Goal: Information Seeking & Learning: Learn about a topic

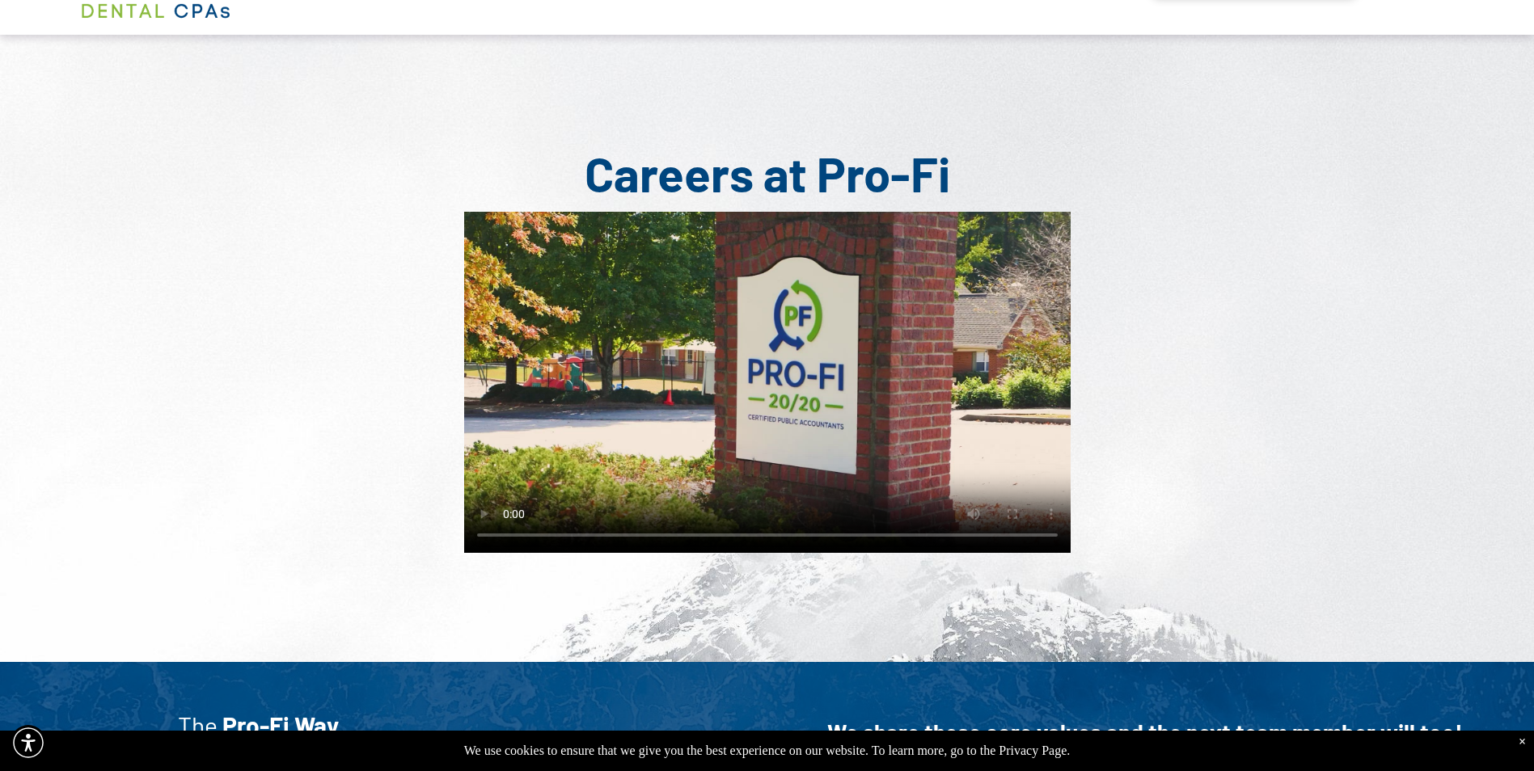
scroll to position [162, 0]
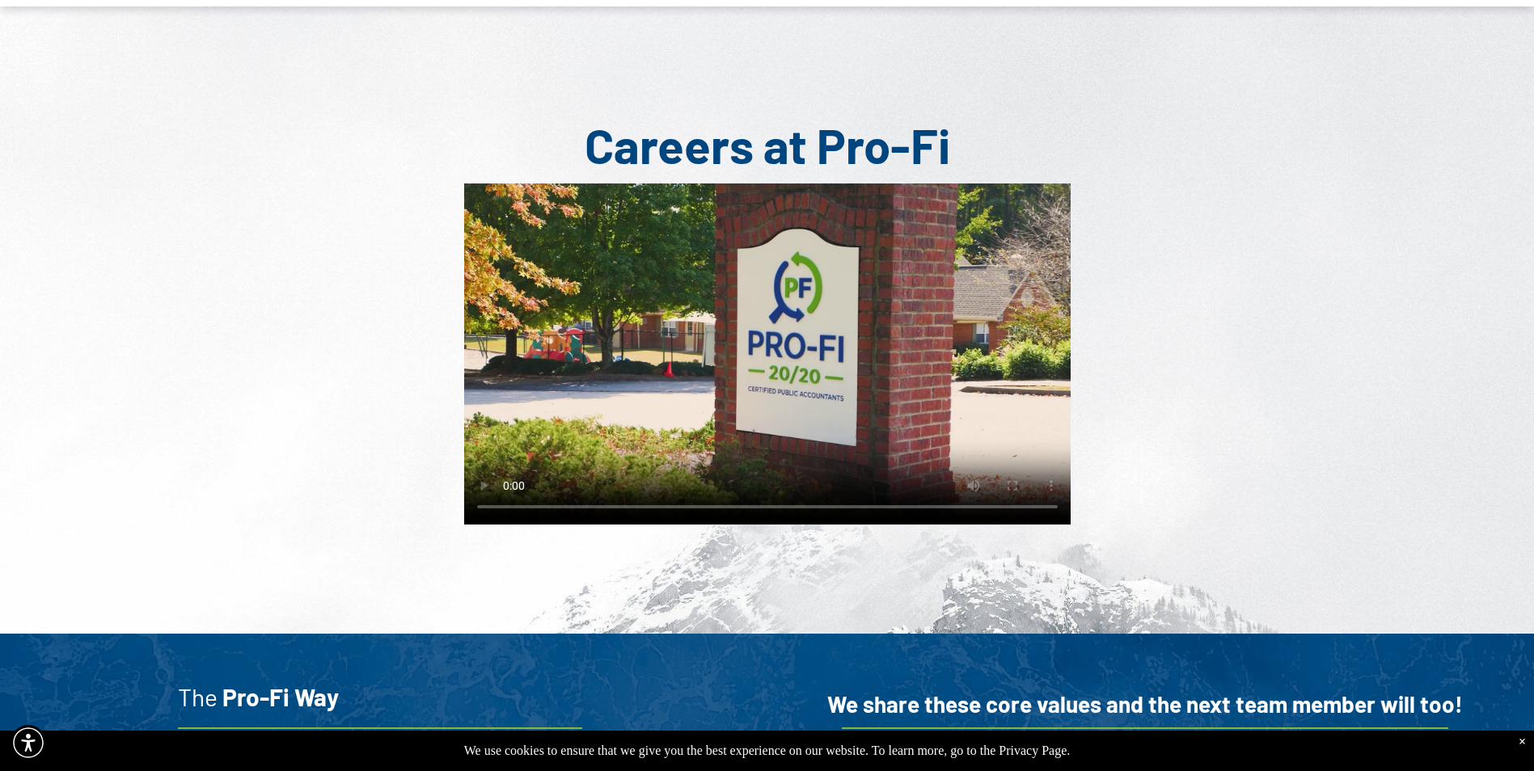
click at [1520, 739] on div "×" at bounding box center [1521, 742] width 7 height 15
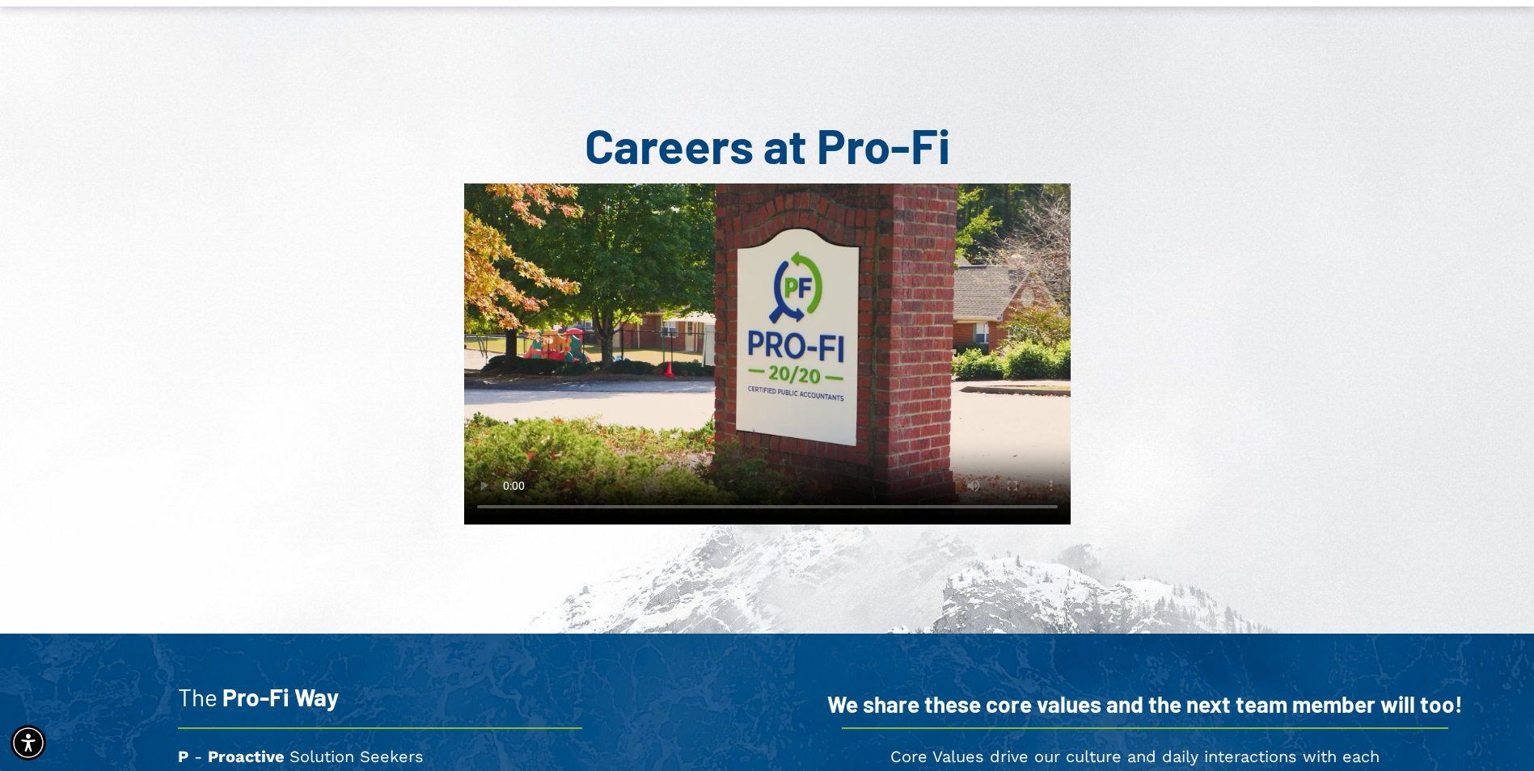
click at [720, 397] on video at bounding box center [767, 354] width 606 height 341
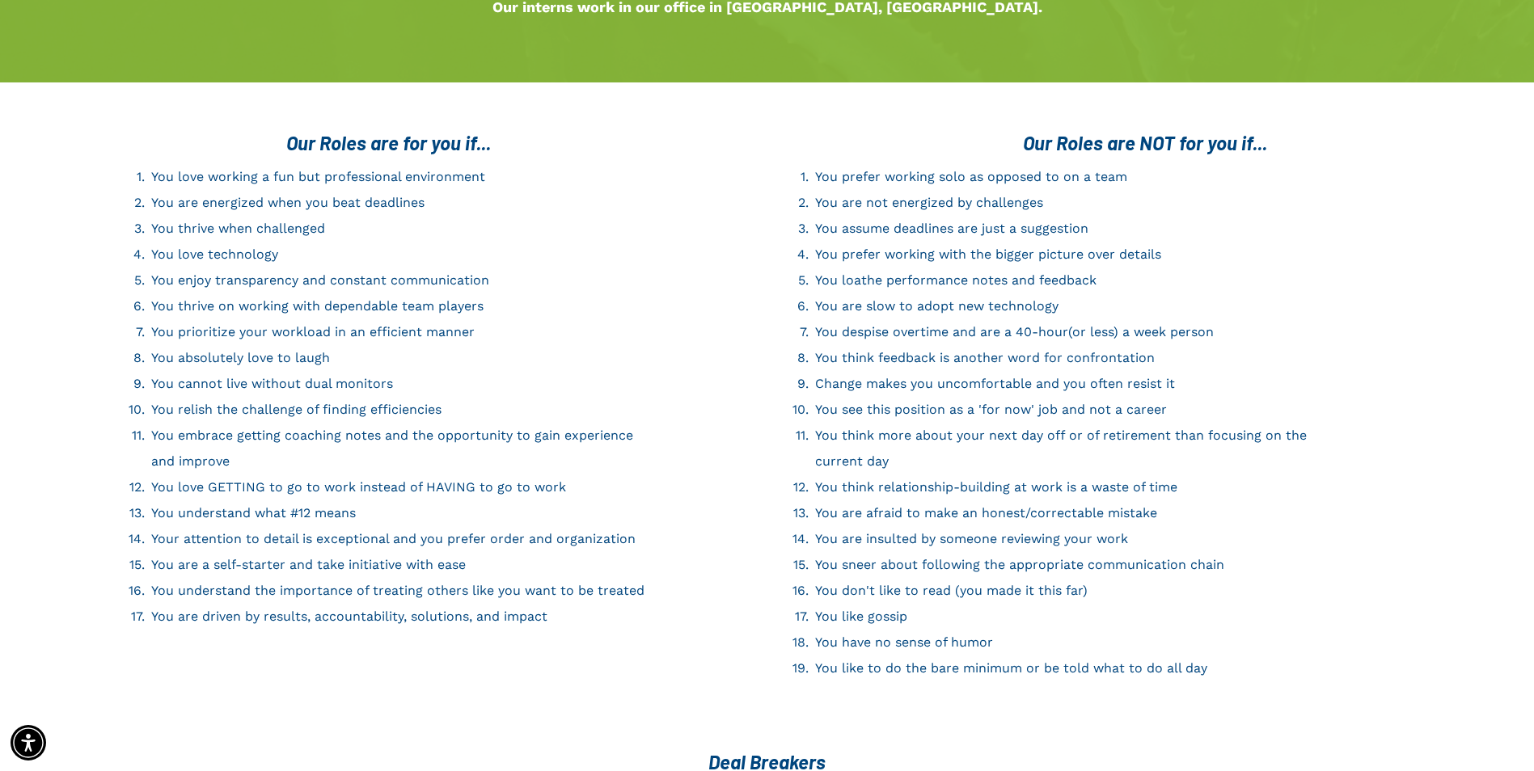
scroll to position [2264, 0]
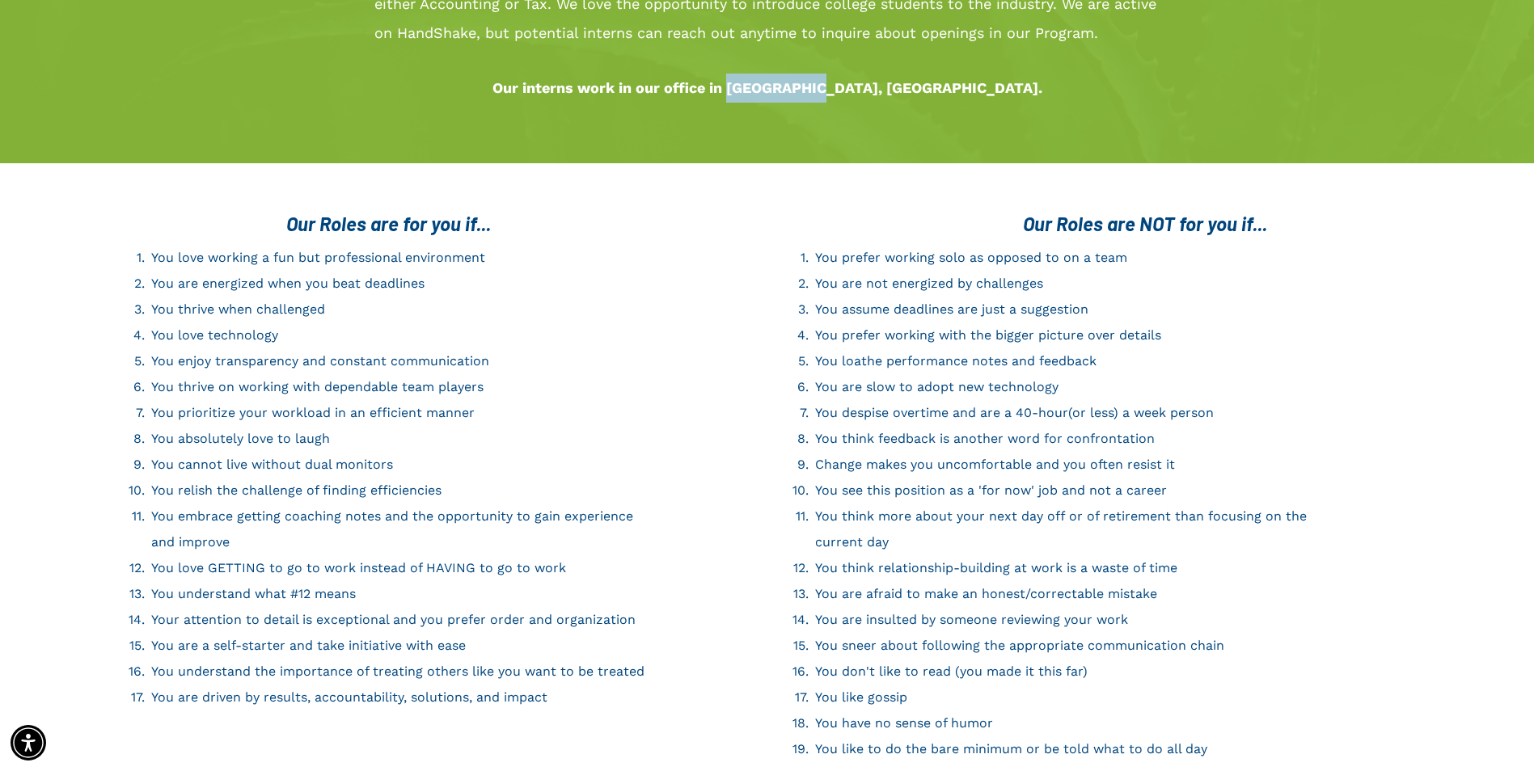
drag, startPoint x: 834, startPoint y: 57, endPoint x: 926, endPoint y: 54, distance: 91.4
click at [926, 79] on span "﻿ Our interns work in our office in Suwanee, GA." at bounding box center [767, 87] width 550 height 17
copy span "Suwanee, GA"
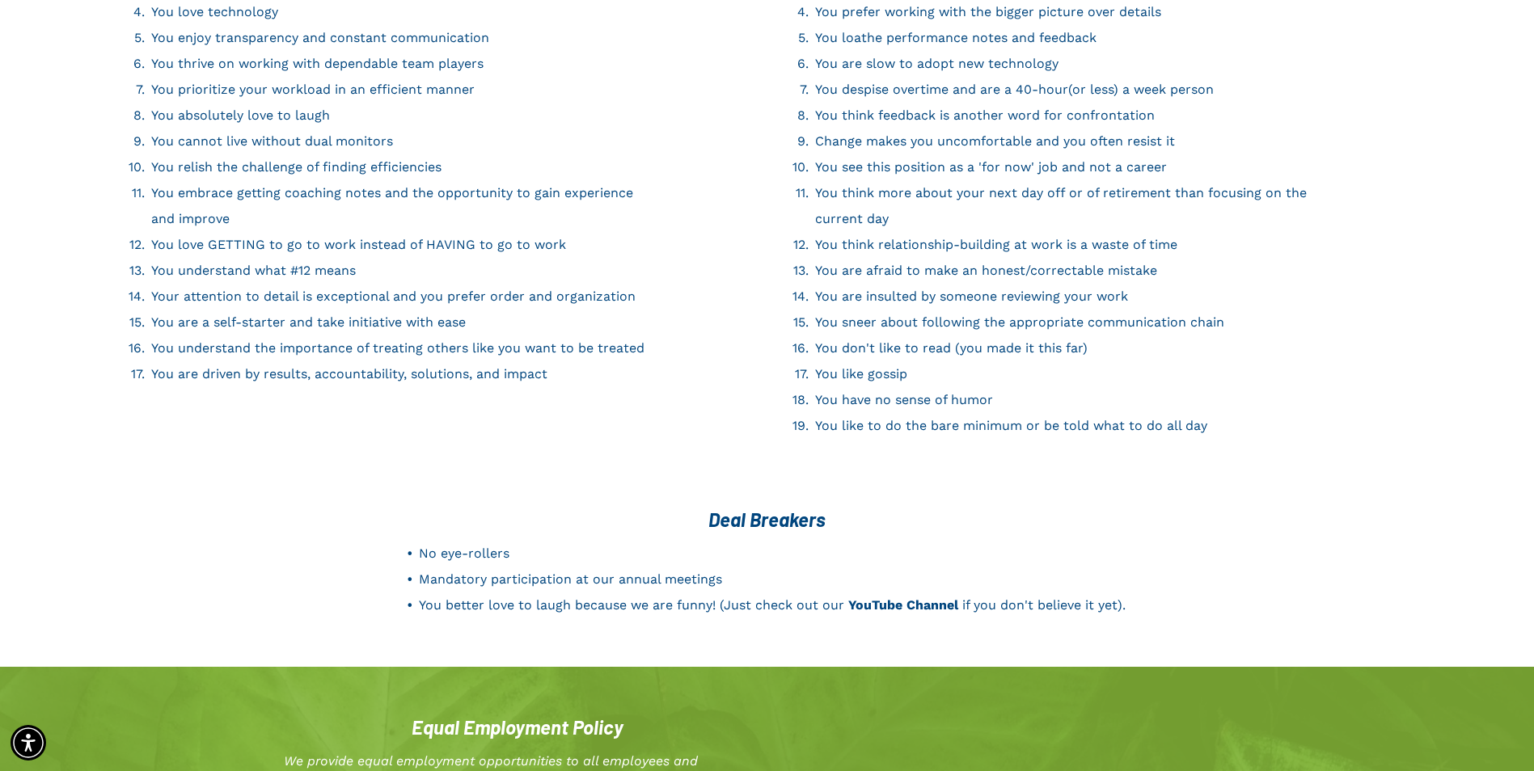
scroll to position [2668, 0]
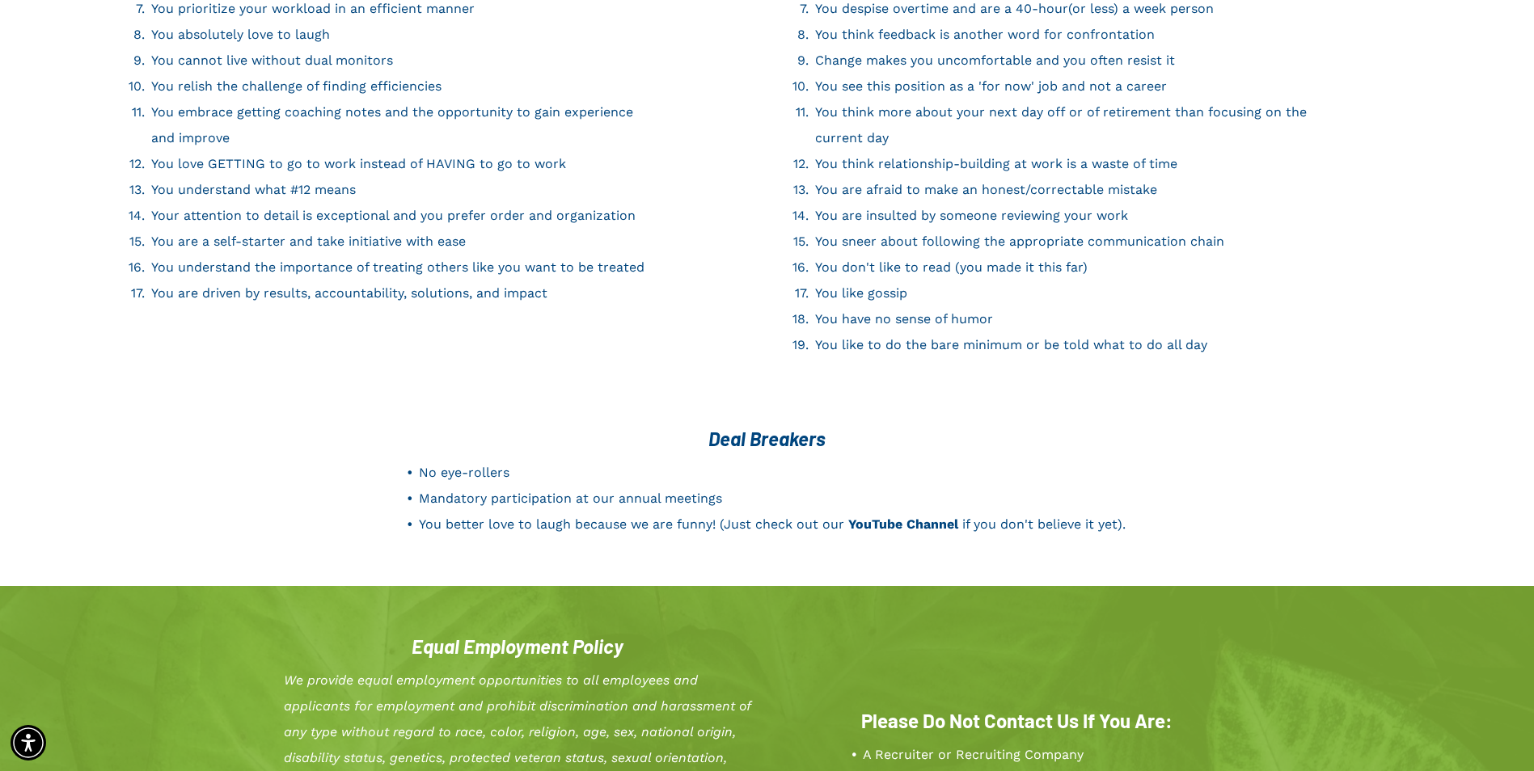
click at [906, 517] on span "YouTube Channel" at bounding box center [903, 524] width 110 height 15
click at [910, 517] on span "YouTube Channel" at bounding box center [903, 524] width 110 height 15
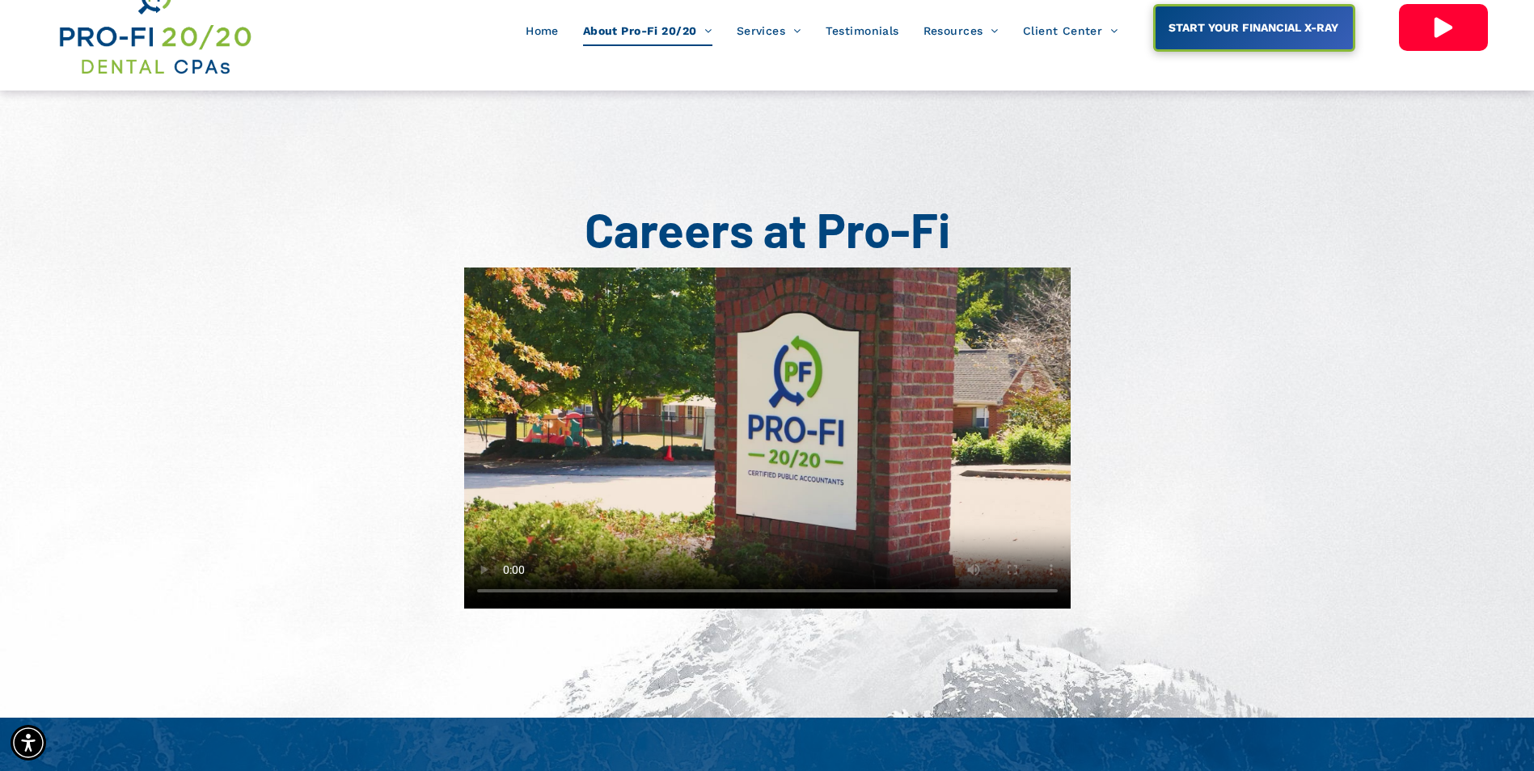
scroll to position [0, 0]
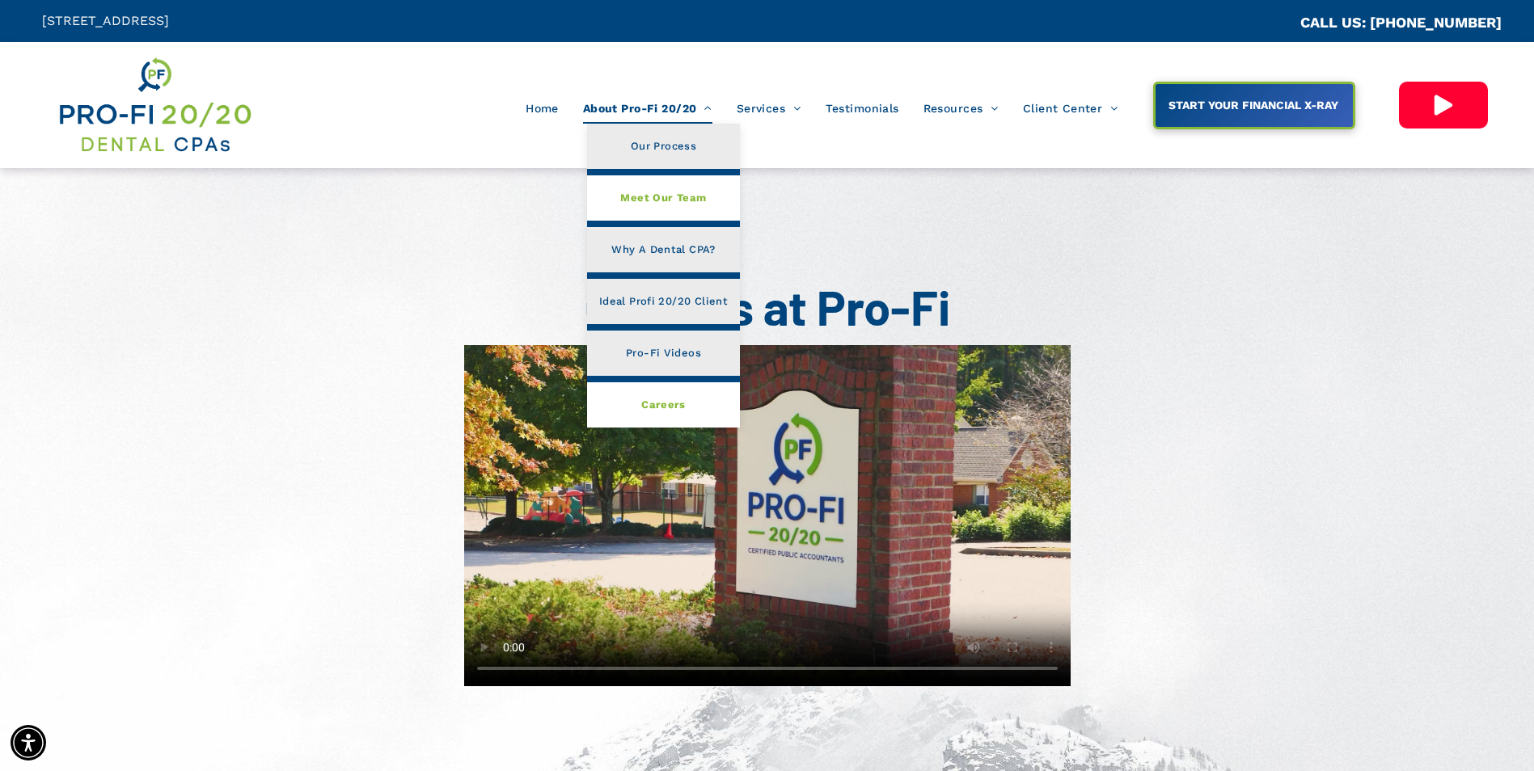
click at [654, 201] on span "Meet Our Team" at bounding box center [663, 198] width 86 height 21
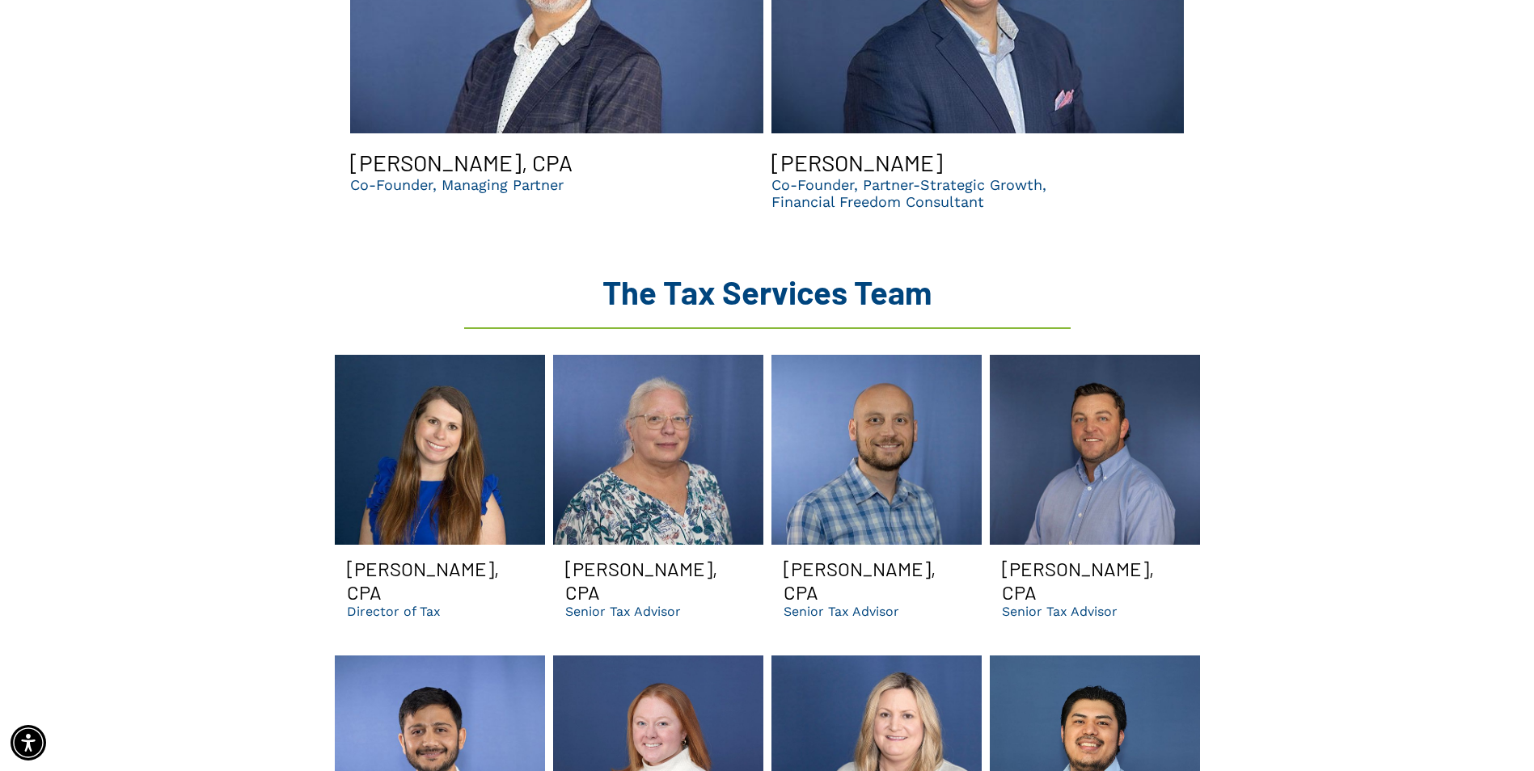
scroll to position [1779, 0]
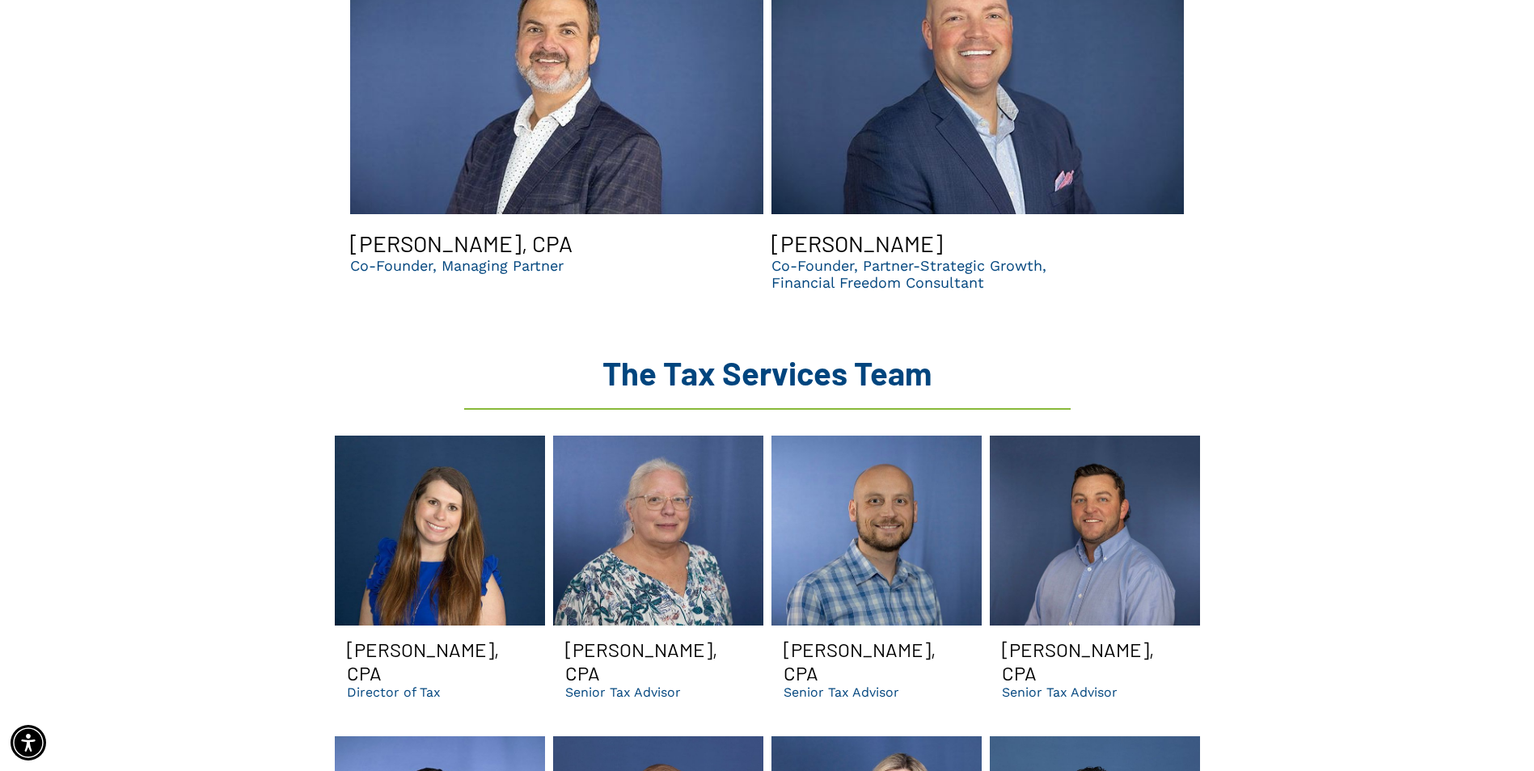
click at [382, 685] on p "Director of Tax" at bounding box center [394, 692] width 94 height 15
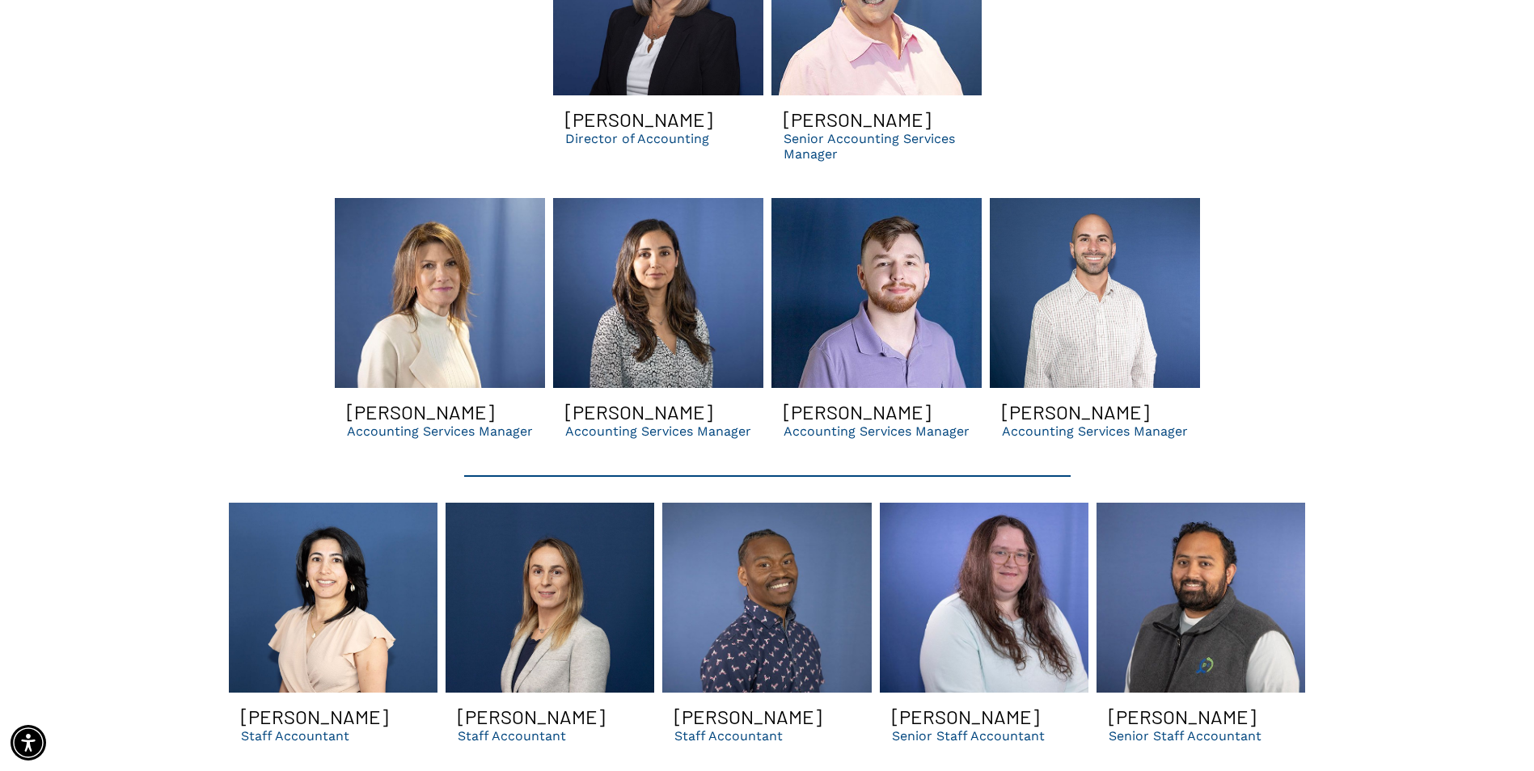
scroll to position [3396, 0]
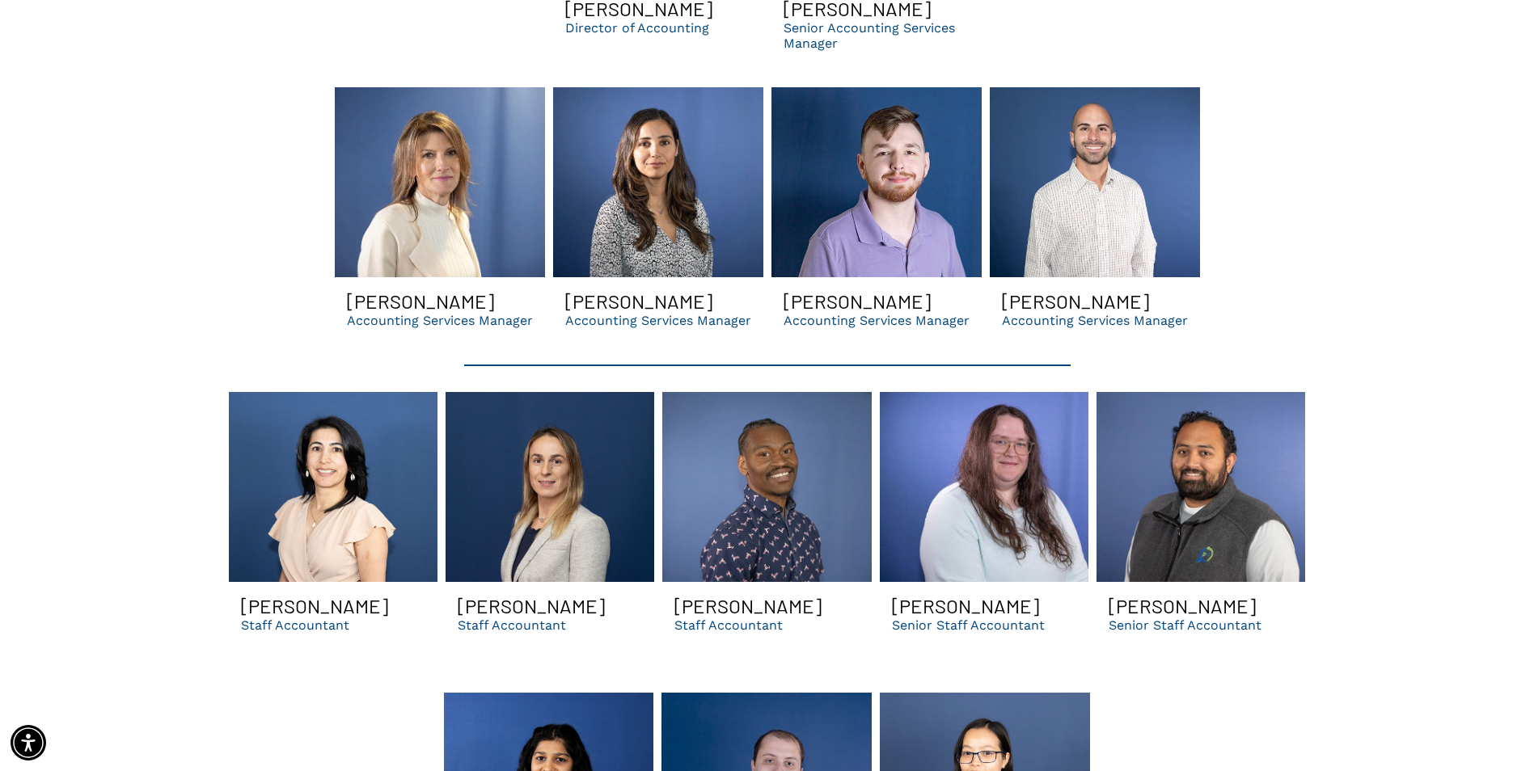
click at [1005, 483] on link "Heather smiling | dental dso cpas and support organization in GA" at bounding box center [984, 487] width 209 height 190
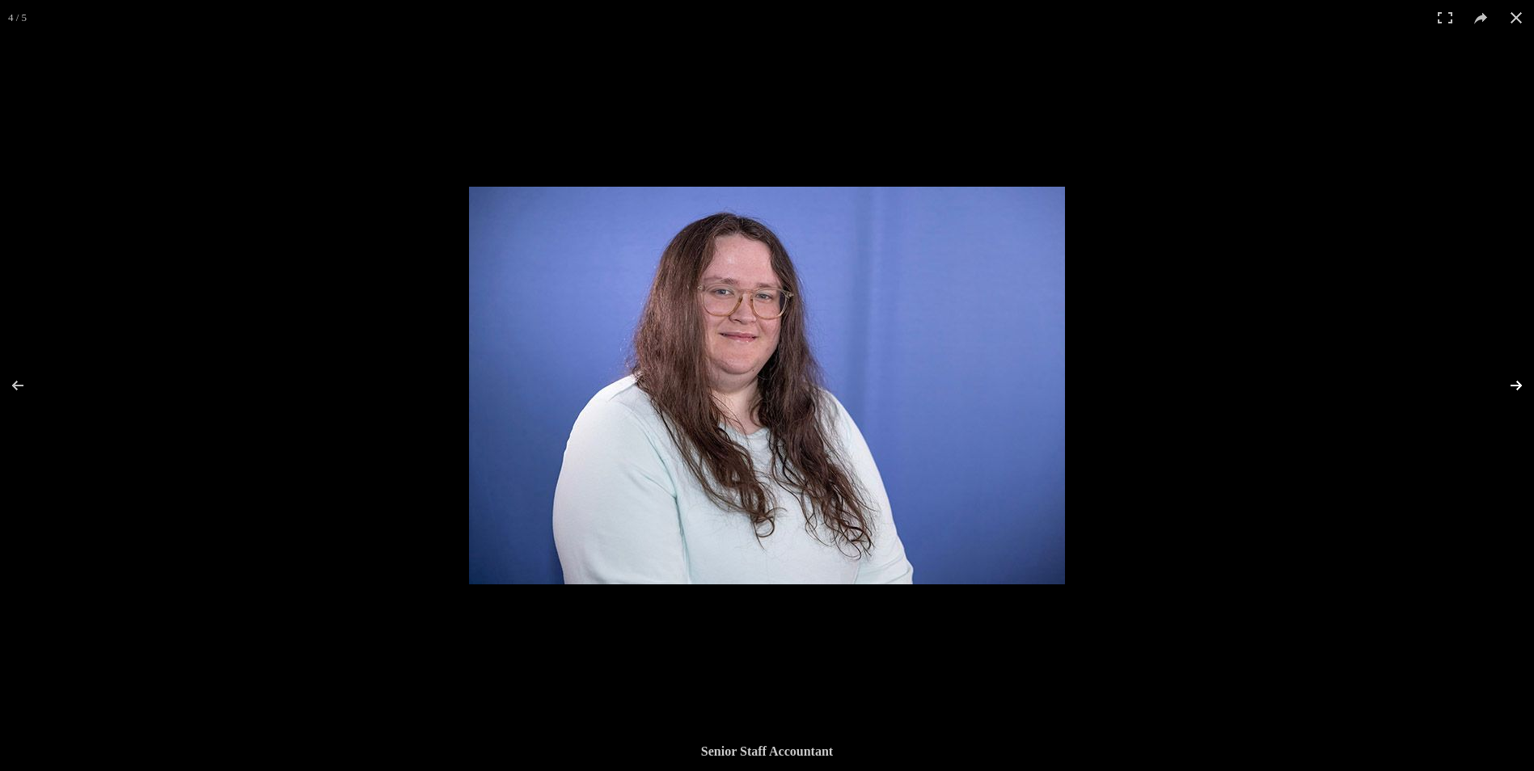
click at [1513, 389] on button at bounding box center [1505, 385] width 57 height 81
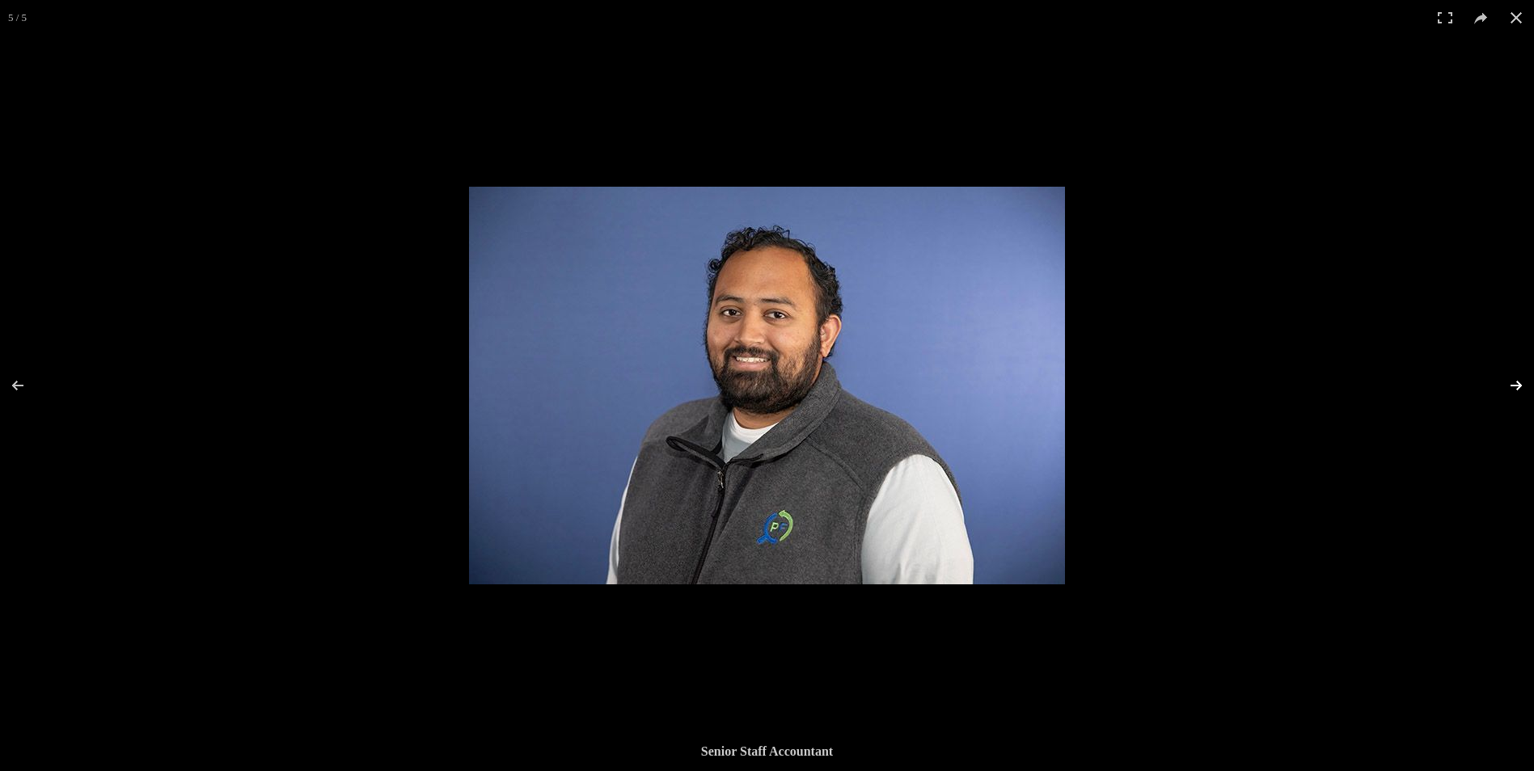
click at [1513, 389] on button at bounding box center [1505, 385] width 57 height 81
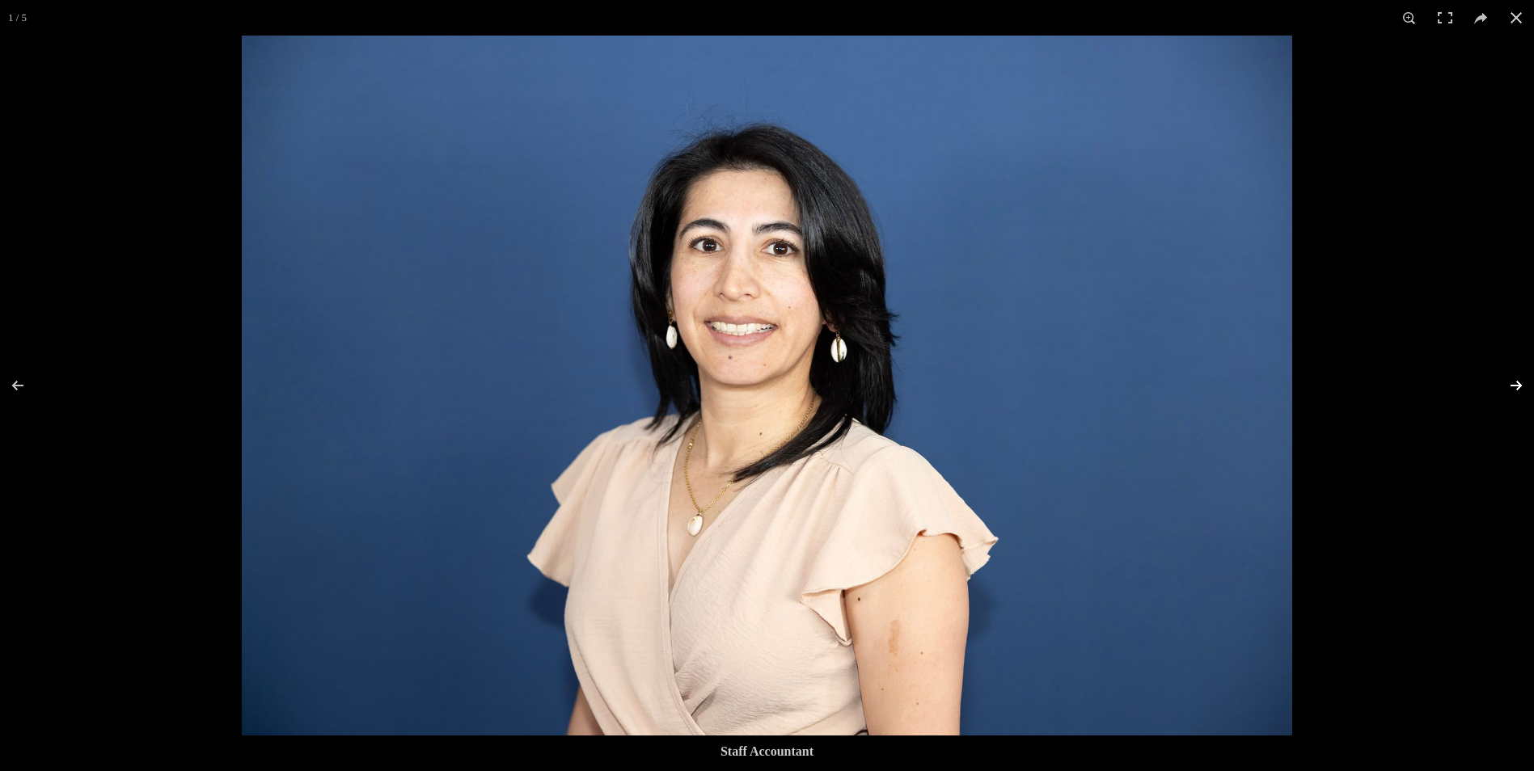
click at [1513, 389] on button at bounding box center [1505, 385] width 57 height 81
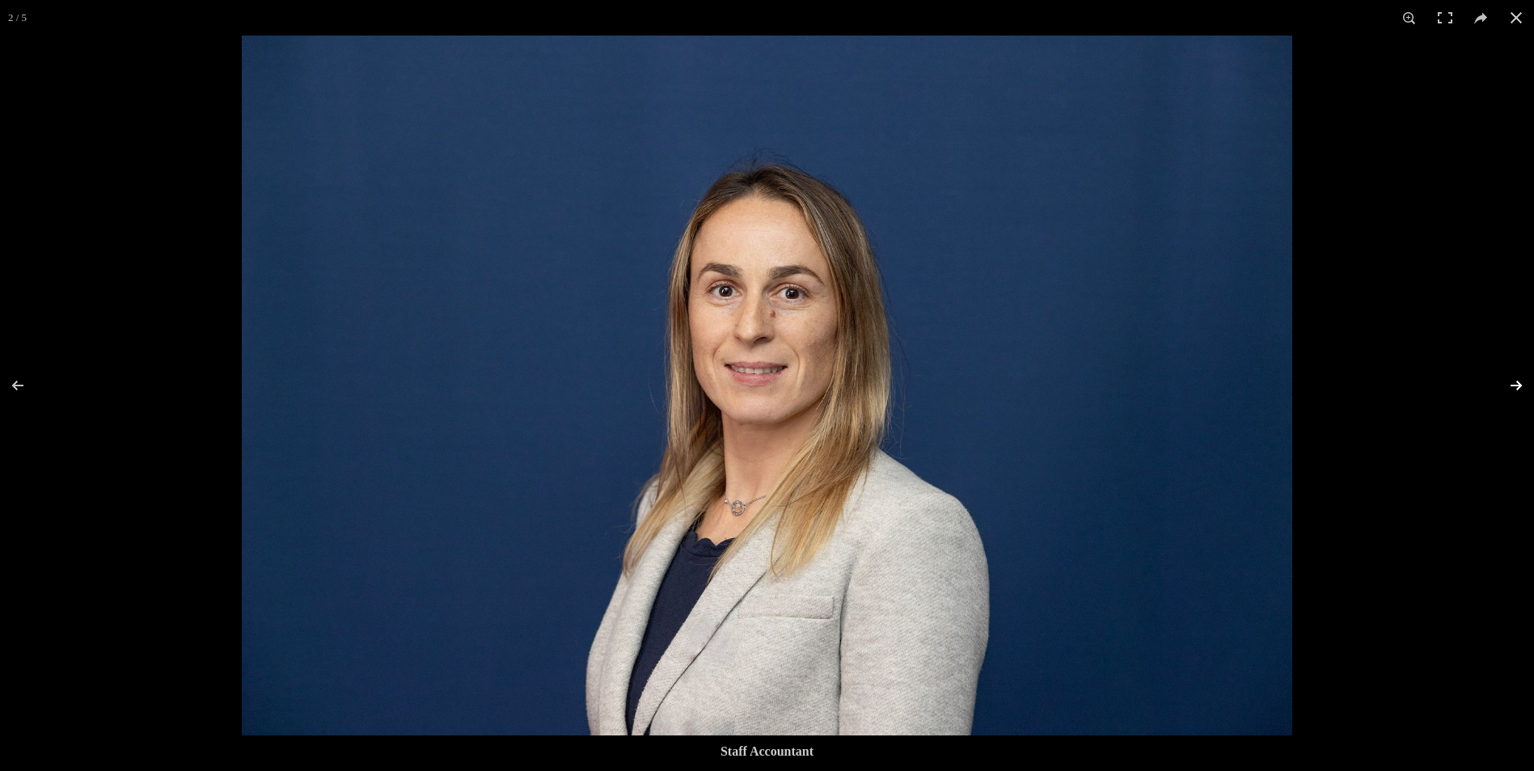
click at [1513, 389] on button at bounding box center [1505, 385] width 57 height 81
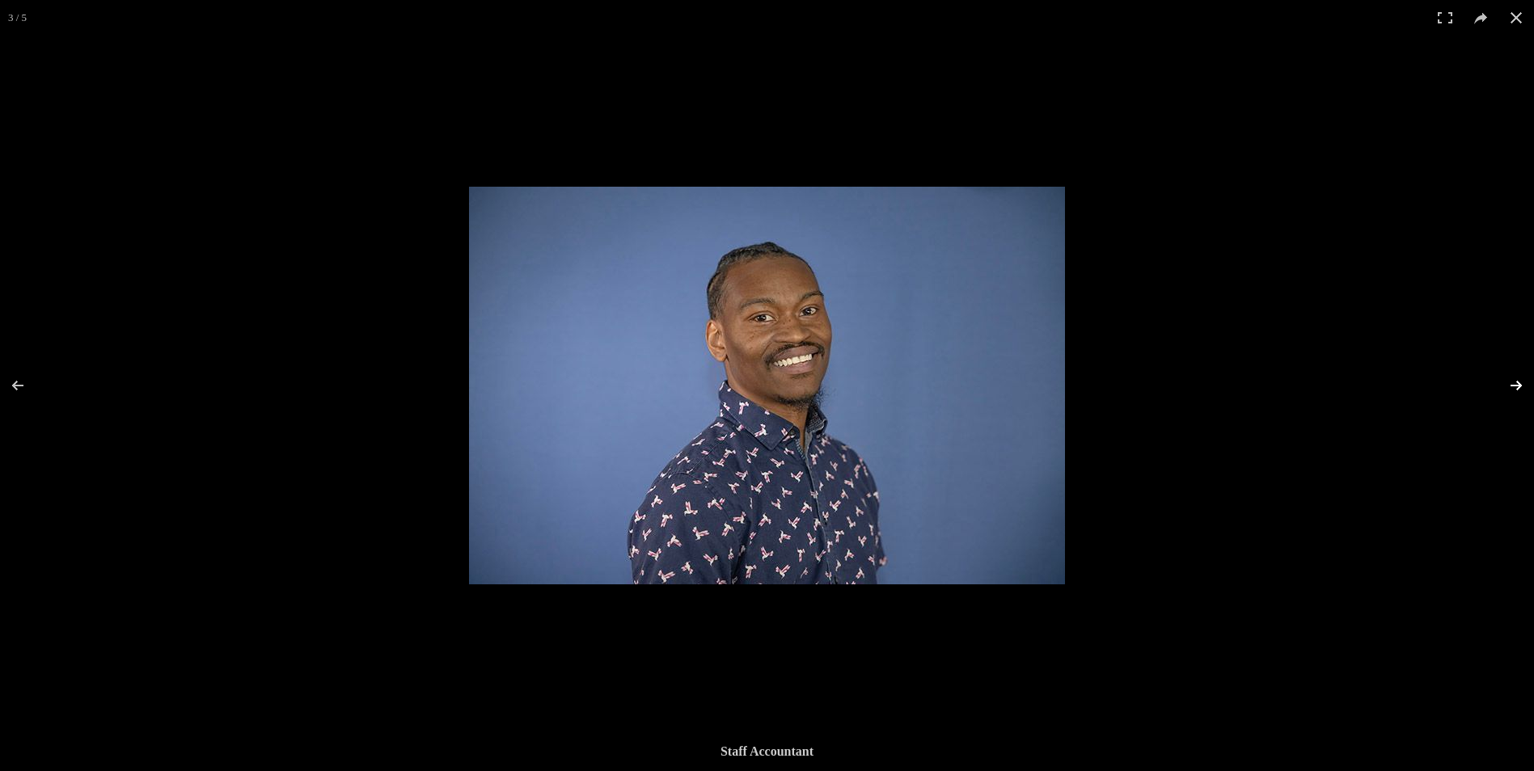
click at [1513, 389] on button at bounding box center [1505, 385] width 57 height 81
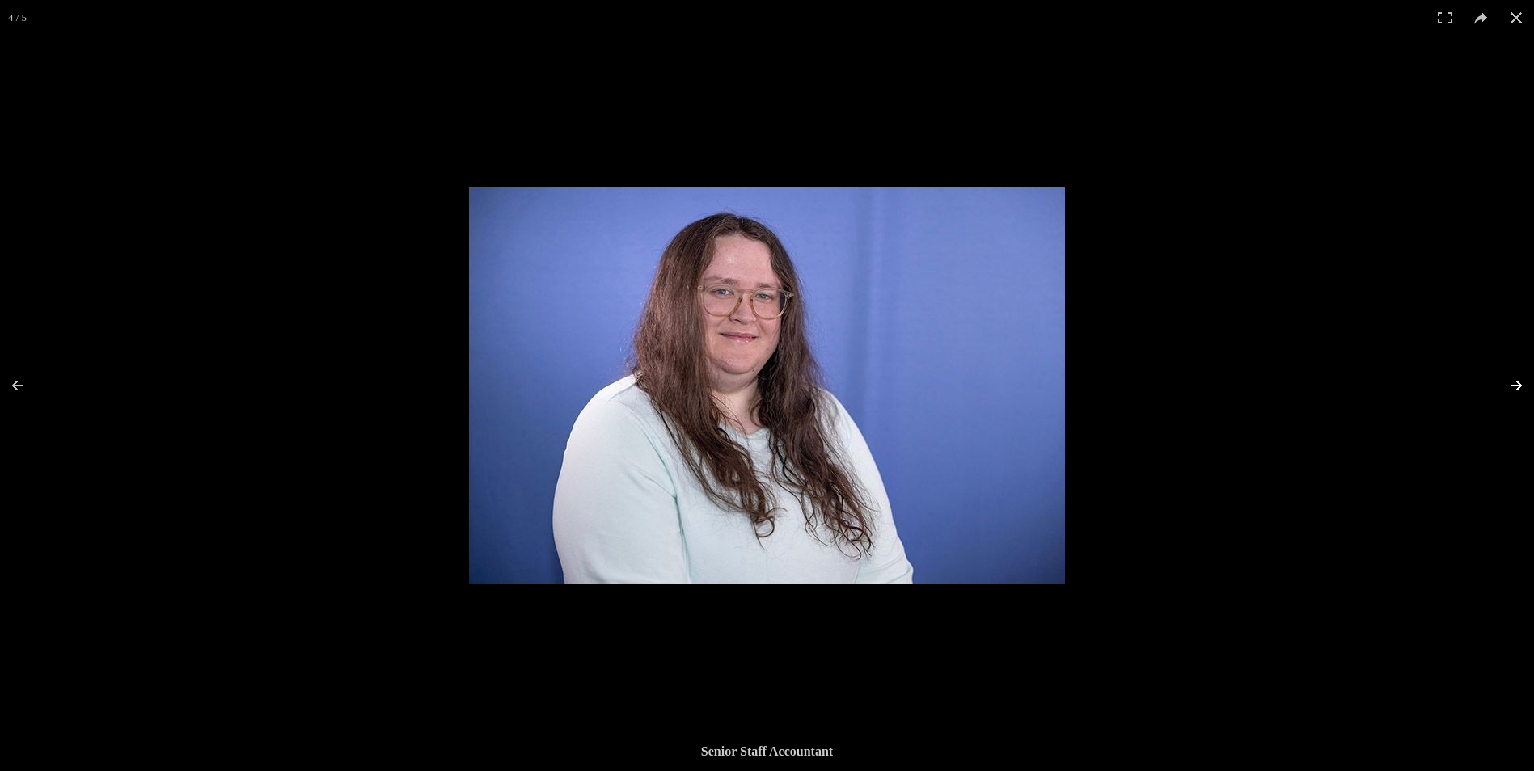
click at [1513, 389] on button at bounding box center [1505, 385] width 57 height 81
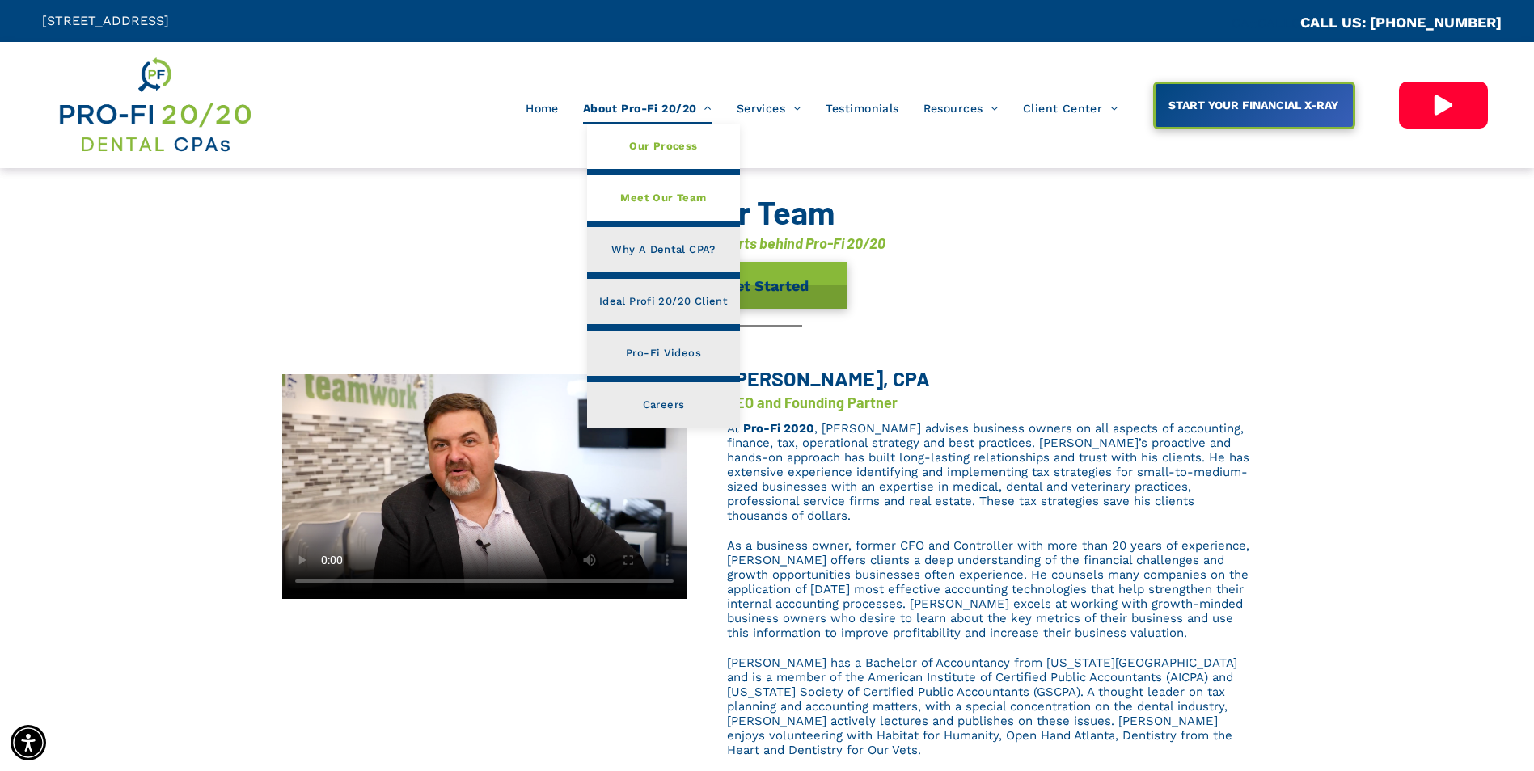
click at [649, 140] on span "Our Process" at bounding box center [663, 146] width 68 height 21
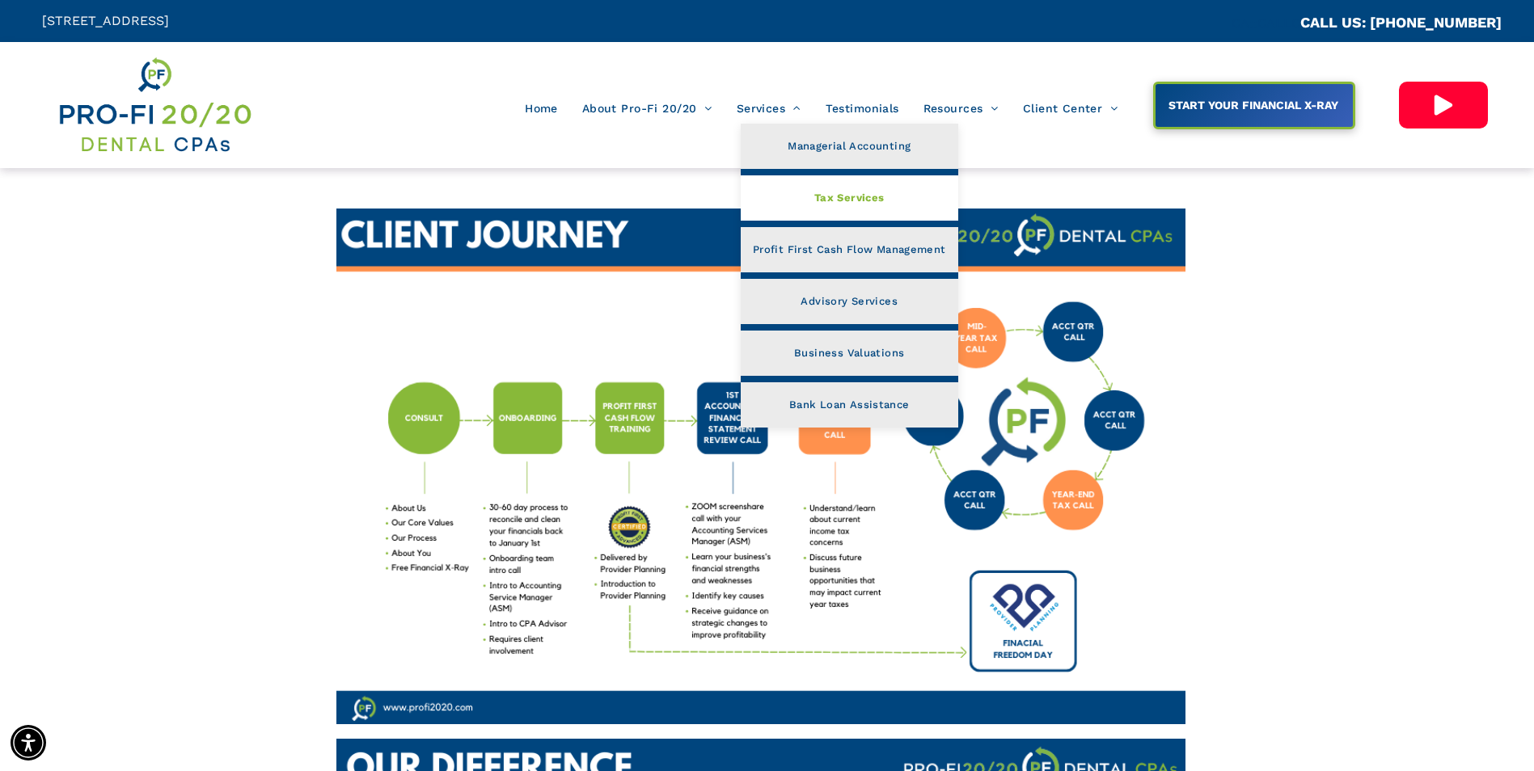
click at [821, 198] on span "Tax Services" at bounding box center [849, 198] width 70 height 21
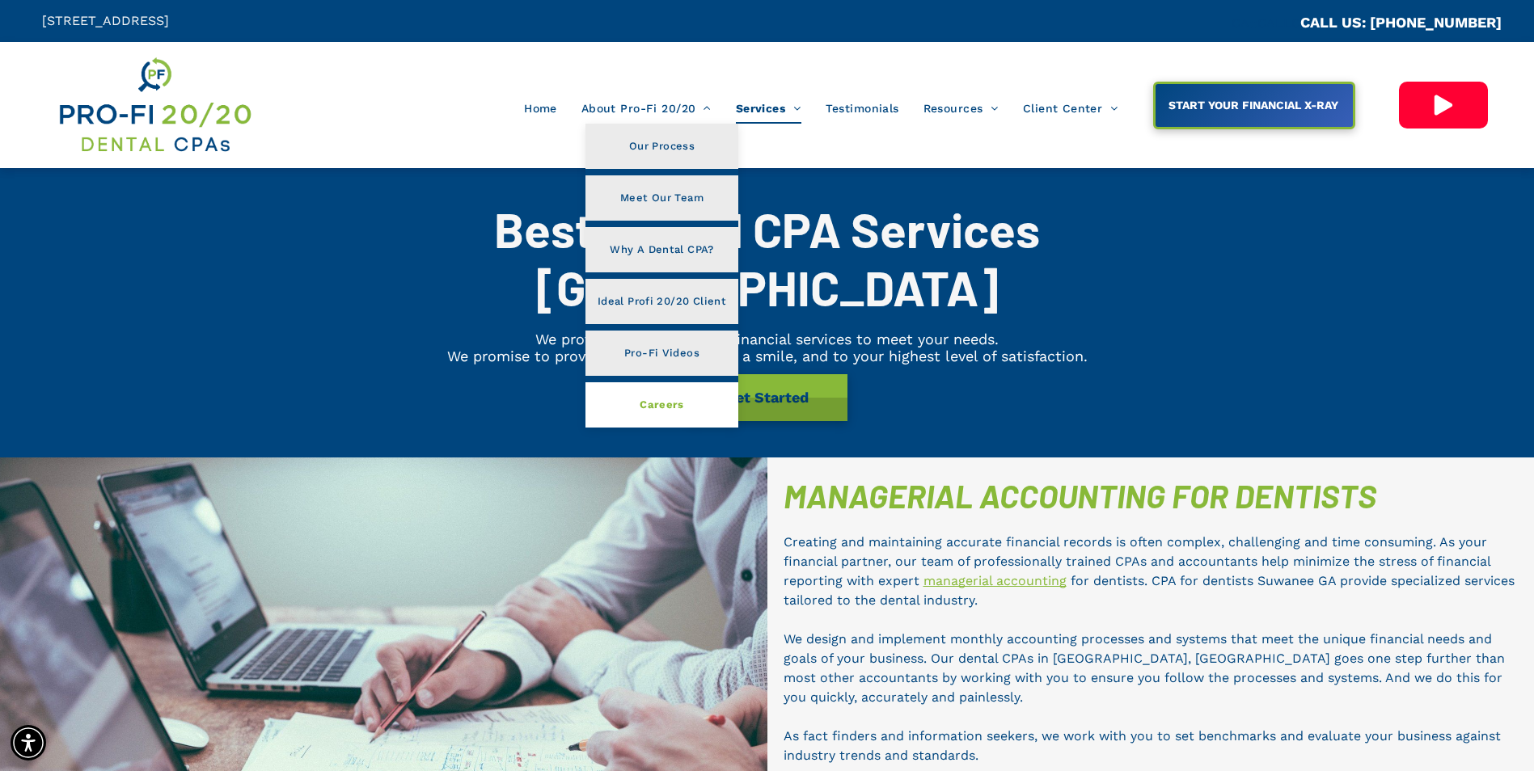
click at [672, 397] on span "Careers" at bounding box center [662, 405] width 44 height 21
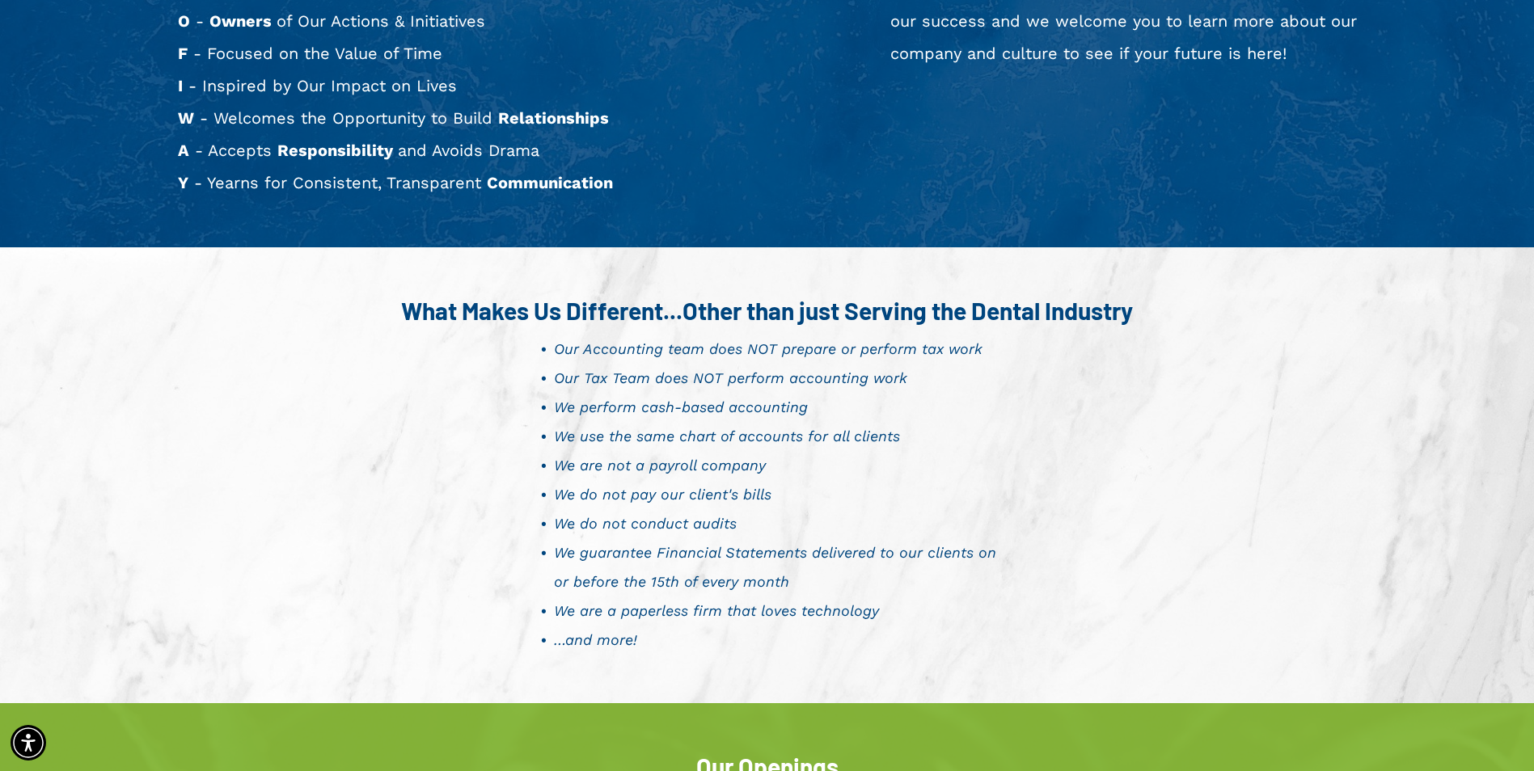
scroll to position [970, 0]
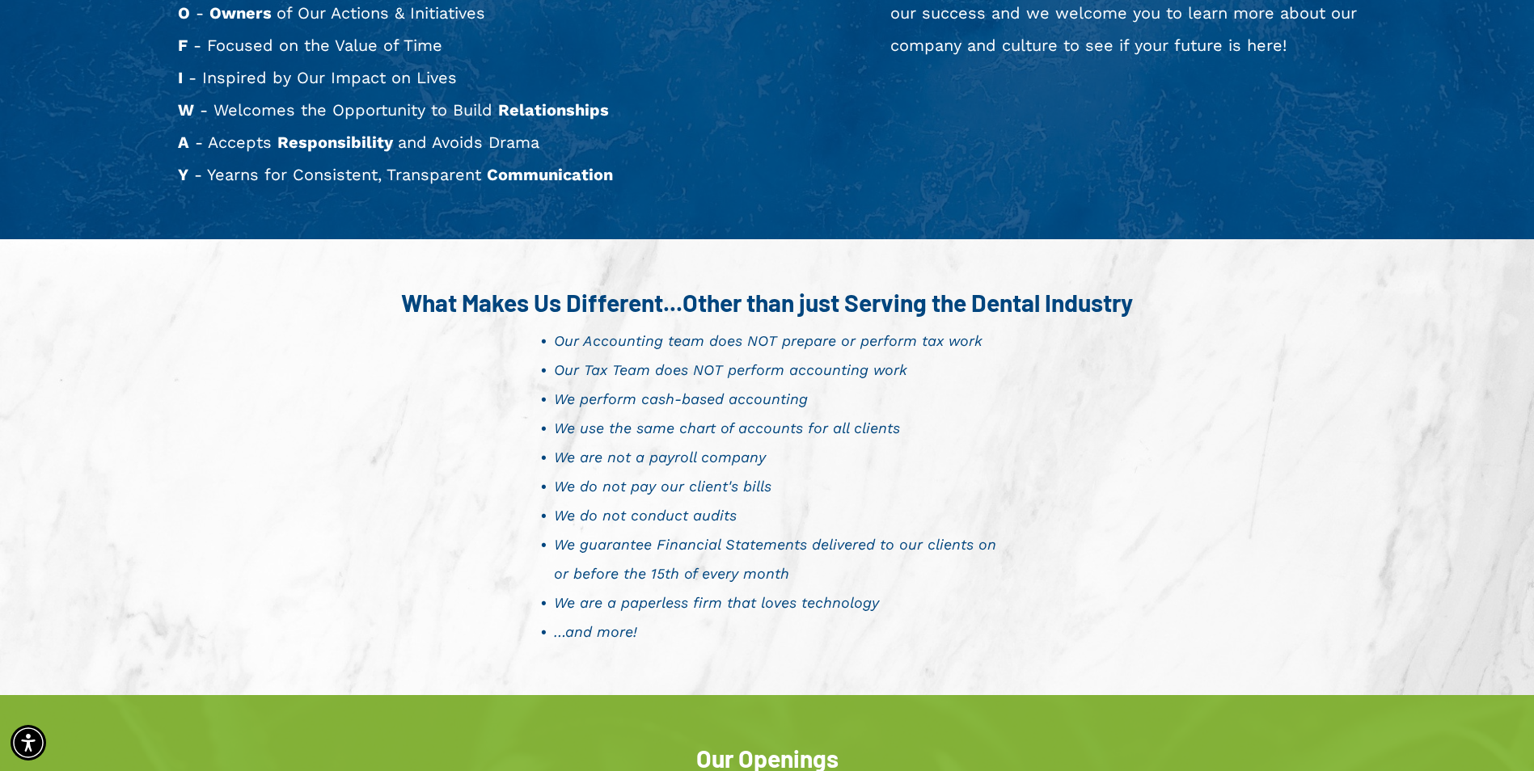
click at [1088, 497] on div "What Makes Us Different...Other than just Serving the Dental Industry Our Accou…" at bounding box center [767, 467] width 970 height 375
click at [886, 445] on li "We are not a payroll company" at bounding box center [782, 457] width 456 height 29
click at [802, 509] on li "We do not conduct audits" at bounding box center [782, 515] width 456 height 29
click at [1082, 534] on div "What Makes Us Different...Other than just Serving the Dental Industry Our Accou…" at bounding box center [767, 467] width 970 height 375
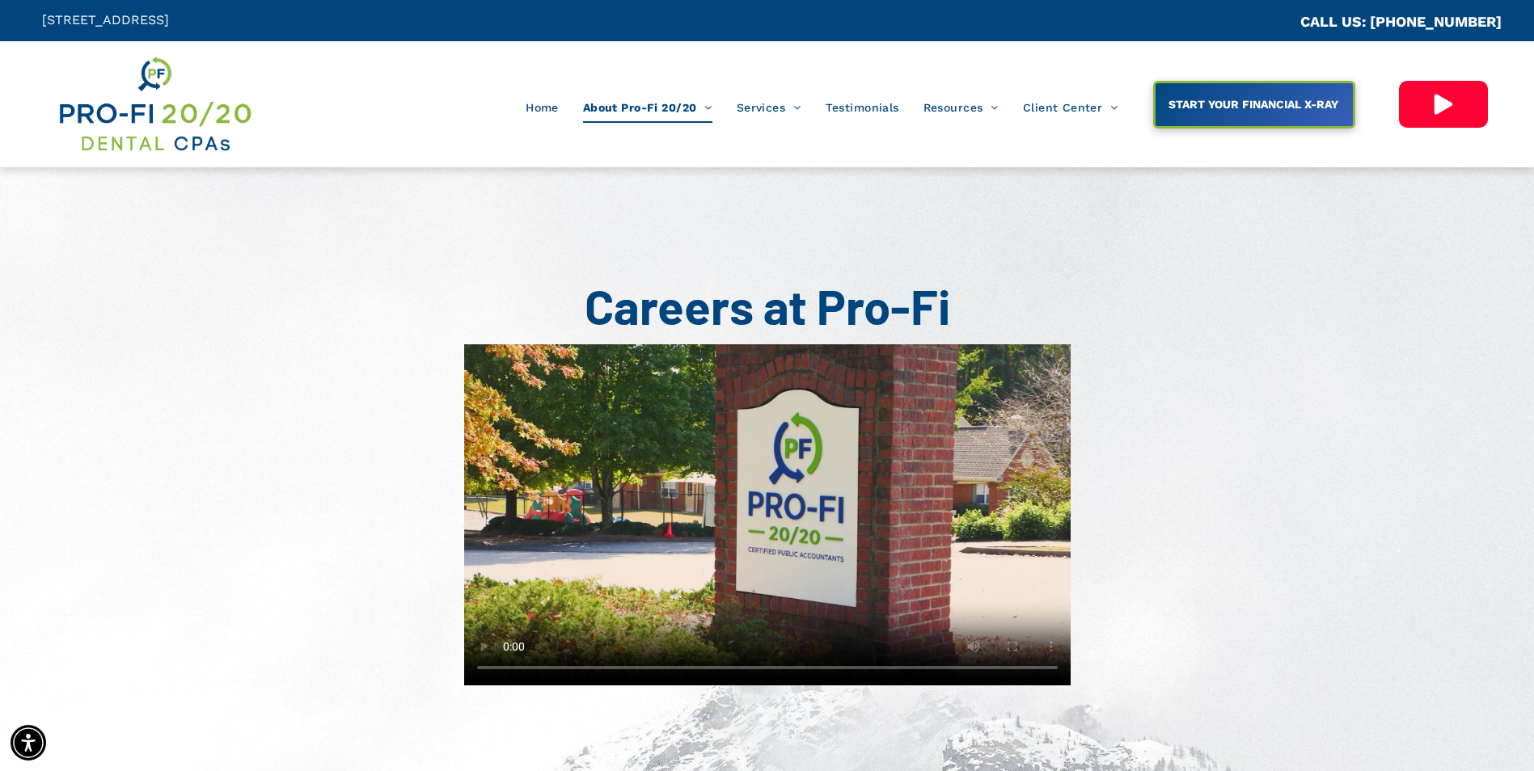
scroll to position [0, 0]
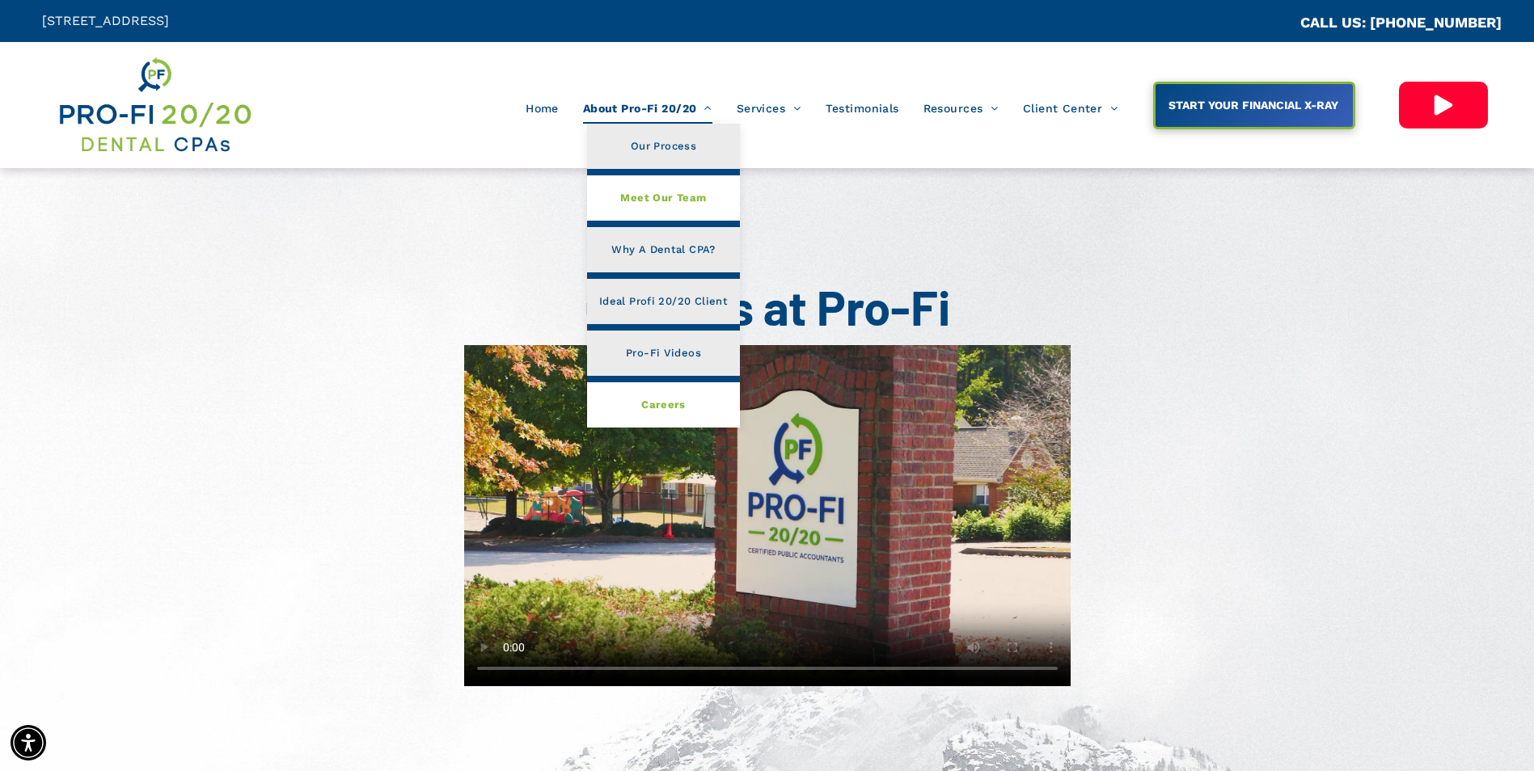
click at [624, 189] on span "Meet Our Team" at bounding box center [663, 198] width 86 height 21
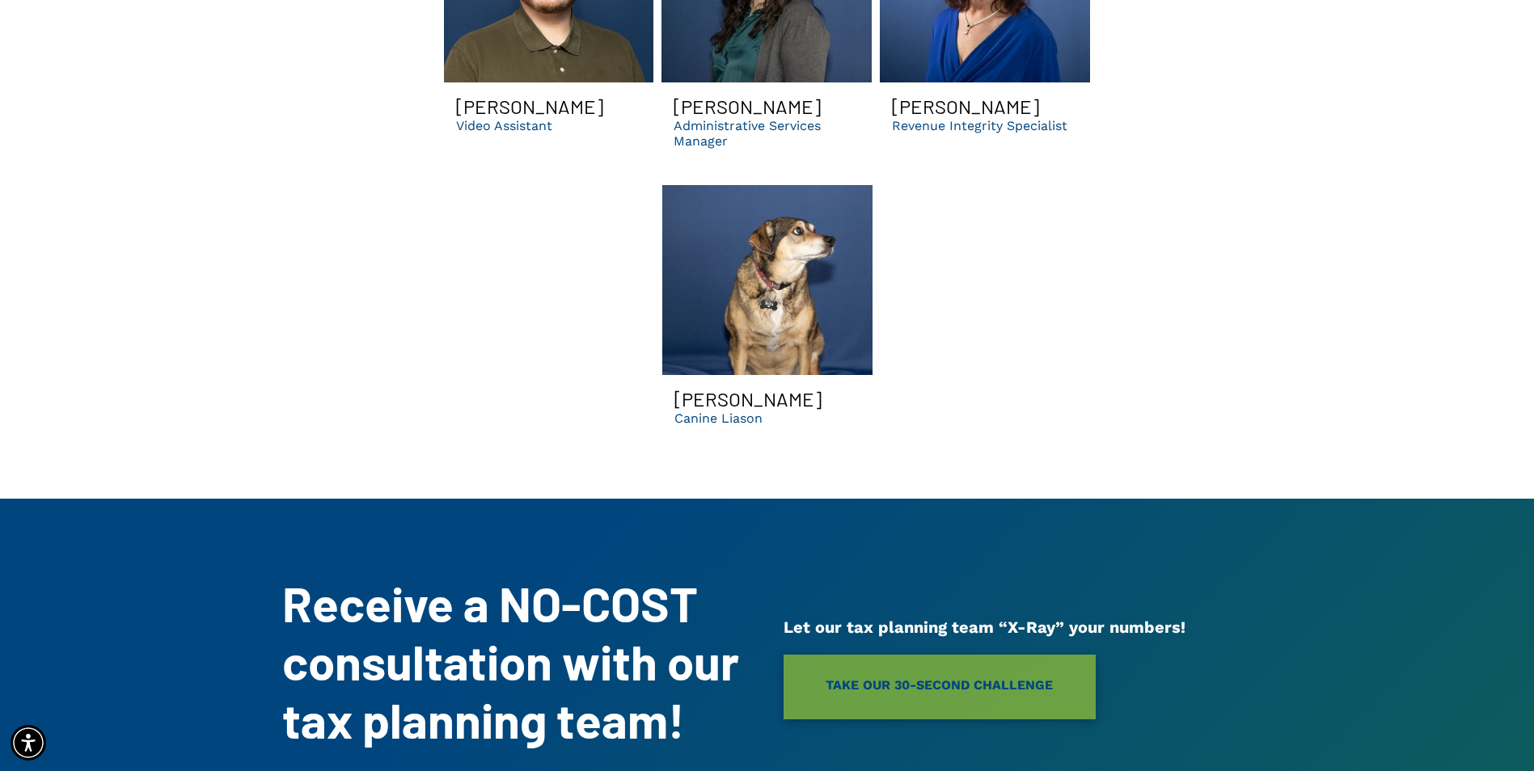
scroll to position [5072, 0]
